Goal: Information Seeking & Learning: Check status

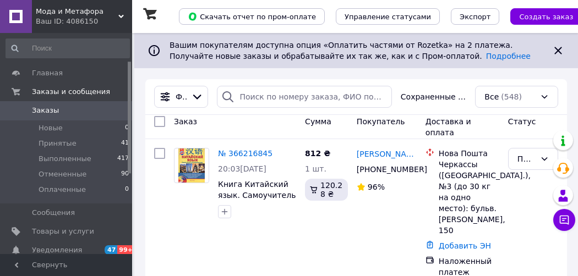
scroll to position [55, 0]
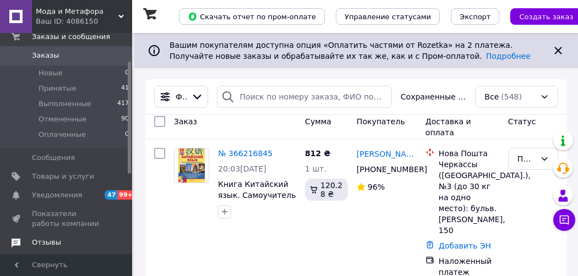
click at [57, 249] on link "Отзывы" at bounding box center [67, 242] width 135 height 19
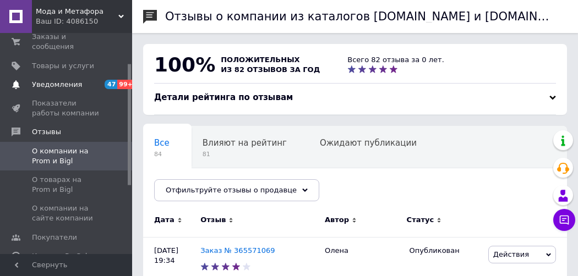
click at [66, 80] on span "Уведомления" at bounding box center [57, 85] width 50 height 10
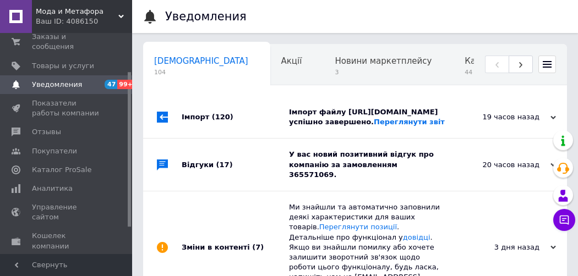
scroll to position [0, 6]
click at [47, 127] on span "Отзывы" at bounding box center [46, 132] width 29 height 10
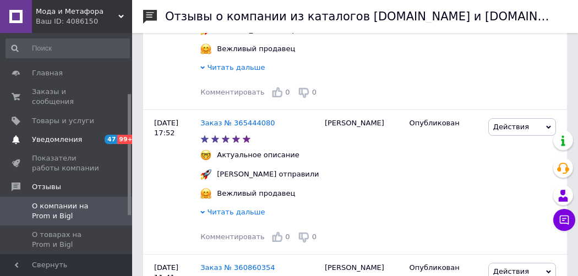
scroll to position [110, 0]
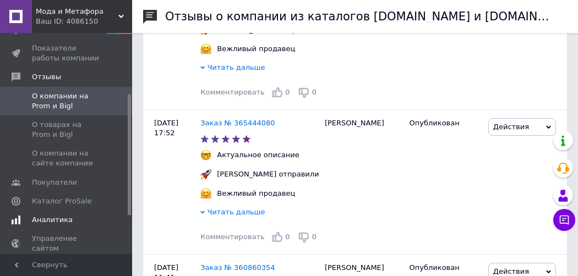
click at [53, 215] on span "Аналитика" at bounding box center [52, 220] width 41 height 10
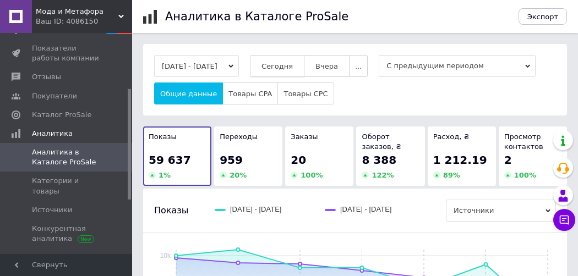
click at [290, 58] on button "Сегодня" at bounding box center [277, 66] width 54 height 22
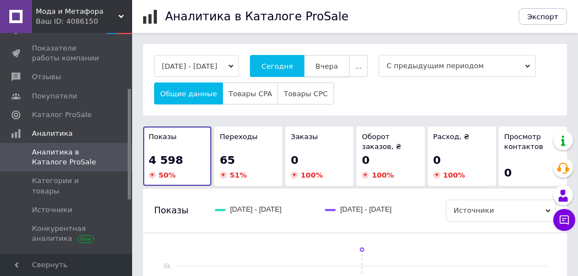
click at [331, 61] on button "Вчера" at bounding box center [327, 66] width 46 height 22
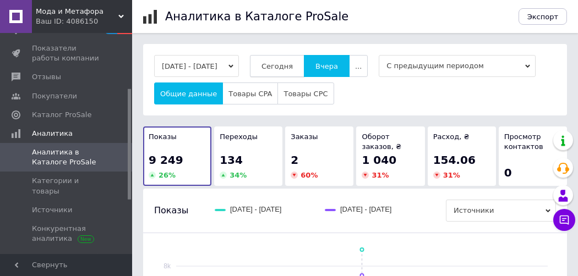
click at [293, 66] on span "Сегодня" at bounding box center [276, 66] width 31 height 8
